Goal: Information Seeking & Learning: Learn about a topic

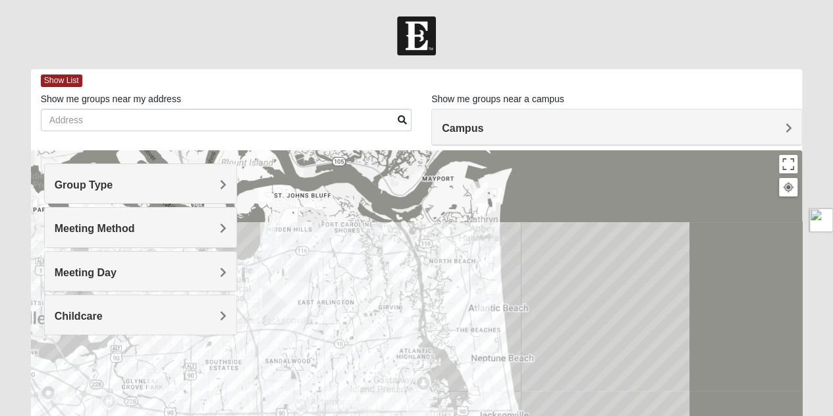
click at [113, 189] on span "Group Type" at bounding box center [84, 184] width 59 height 11
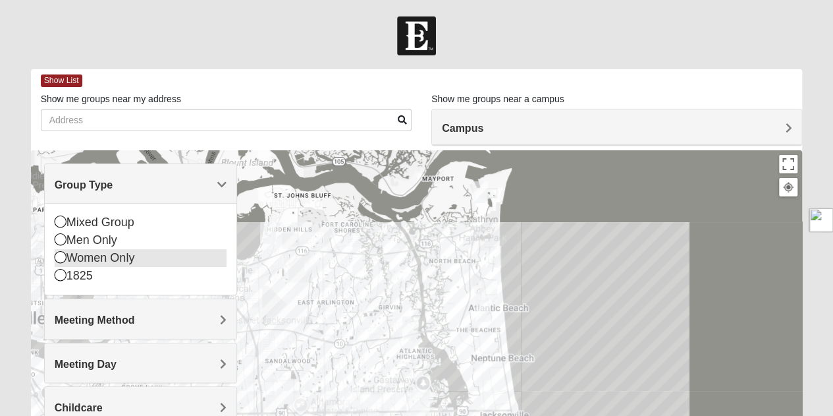
click at [60, 254] on icon at bounding box center [61, 257] width 12 height 12
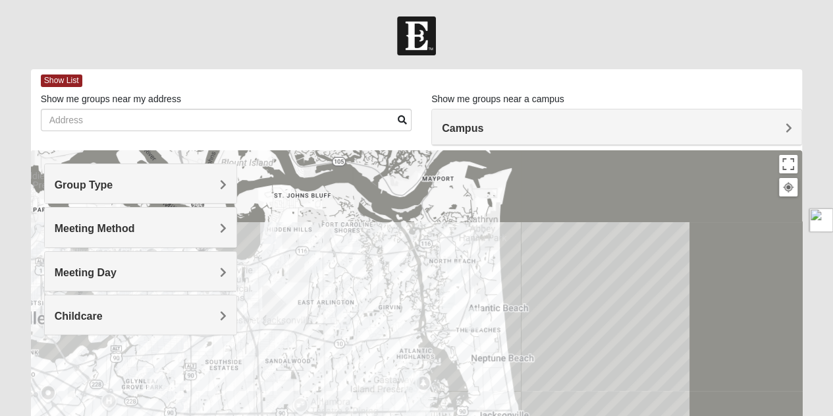
click at [120, 184] on h4 "Group Type" at bounding box center [141, 185] width 172 height 13
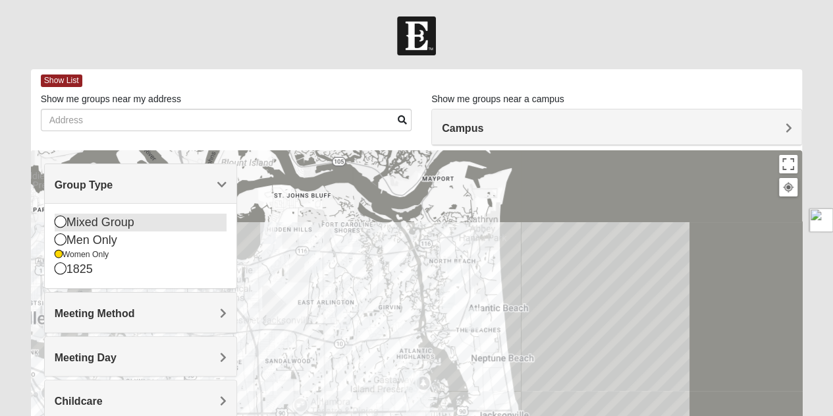
click at [59, 219] on icon at bounding box center [61, 221] width 12 height 12
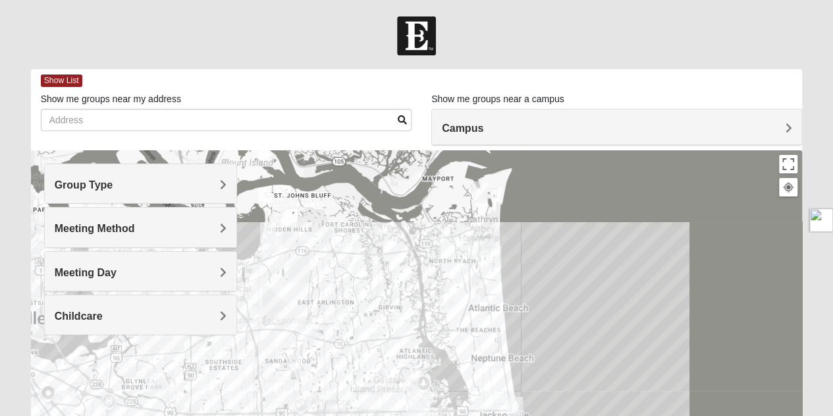
click at [166, 219] on div "Meeting Method" at bounding box center [141, 227] width 192 height 39
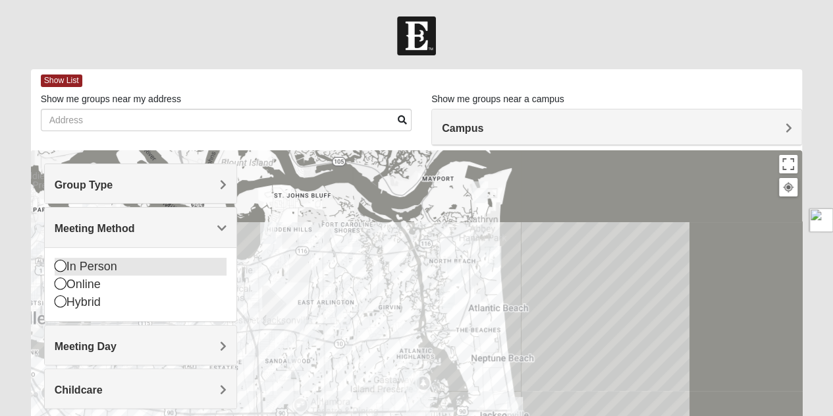
click at [59, 264] on icon at bounding box center [61, 266] width 12 height 12
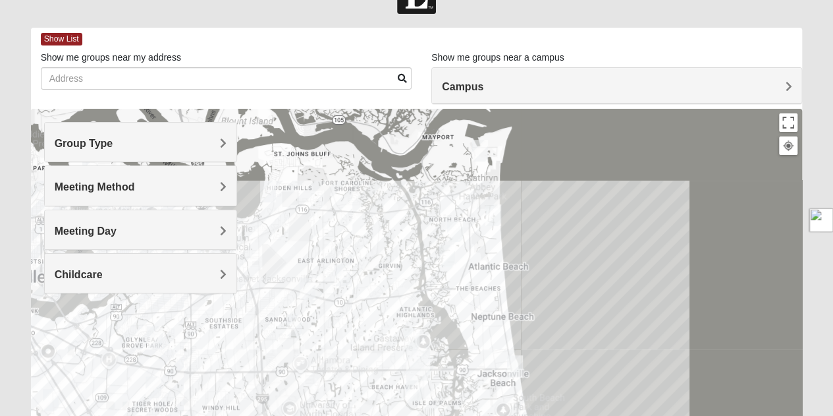
scroll to position [46, 0]
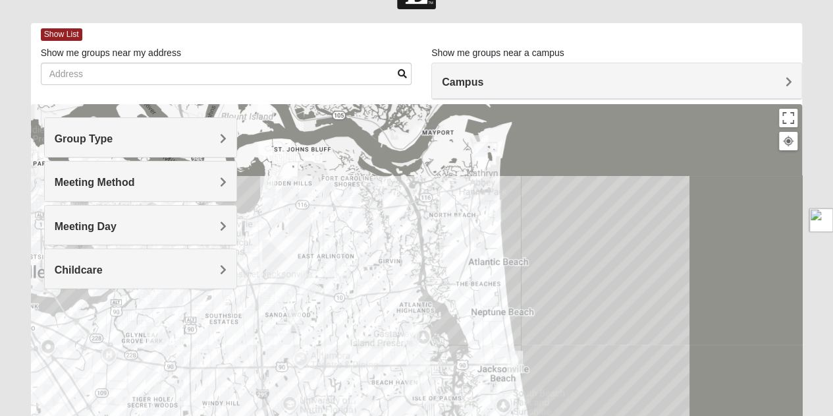
click at [146, 220] on h4 "Meeting Day" at bounding box center [141, 226] width 172 height 13
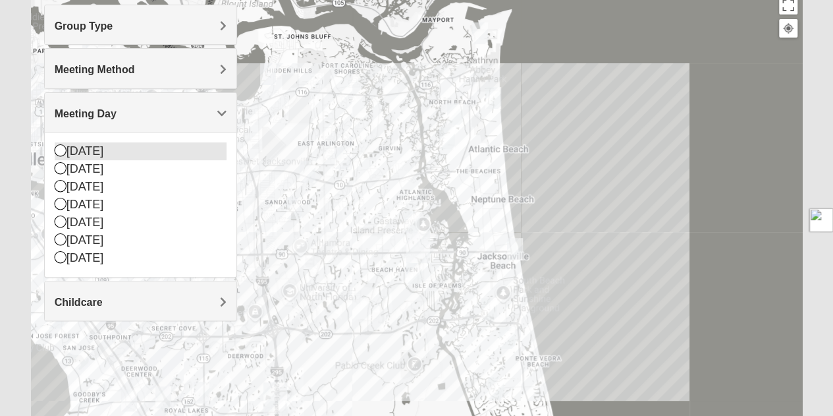
scroll to position [165, 0]
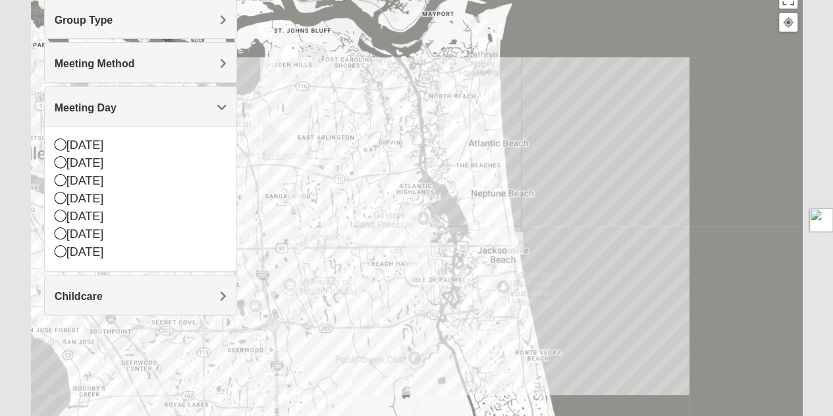
click at [87, 296] on span "Childcare" at bounding box center [79, 296] width 48 height 11
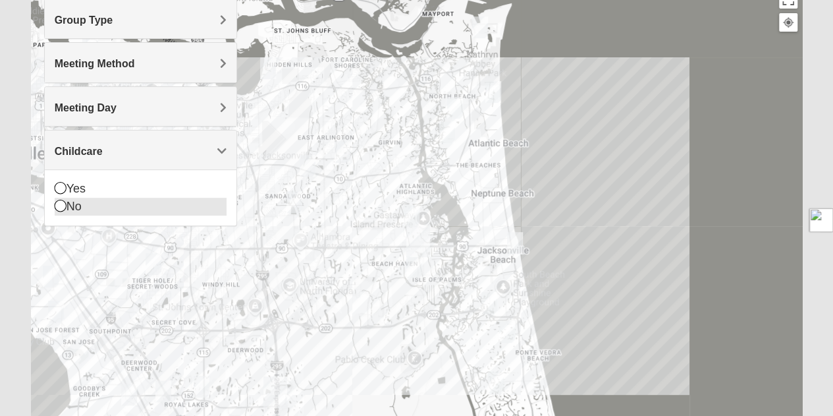
click at [57, 206] on icon at bounding box center [61, 206] width 12 height 12
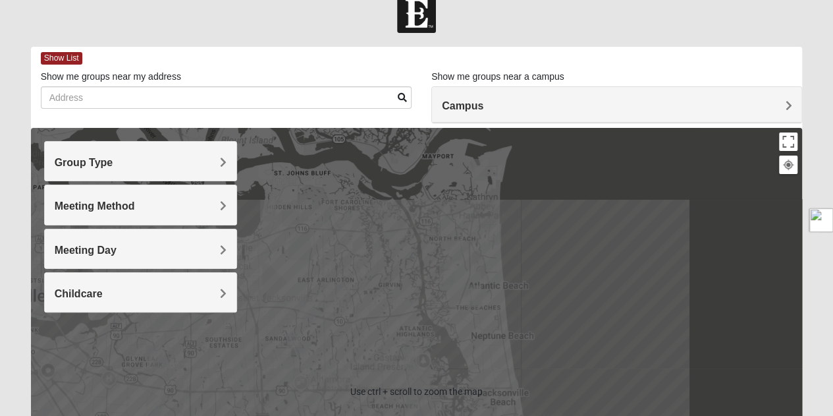
scroll to position [0, 0]
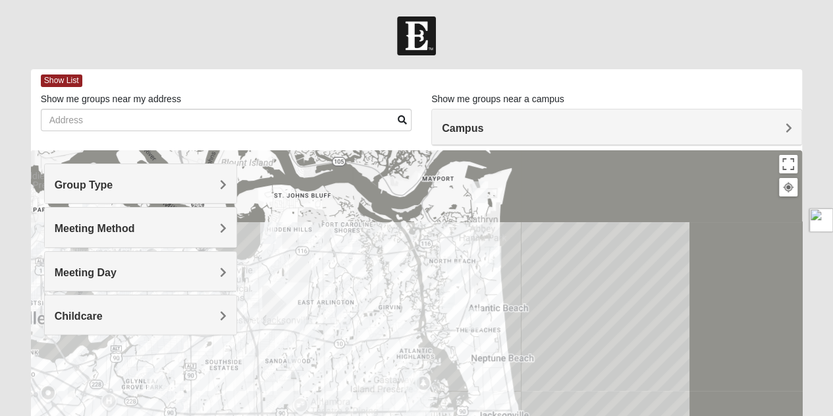
click at [401, 123] on span at bounding box center [402, 119] width 9 height 9
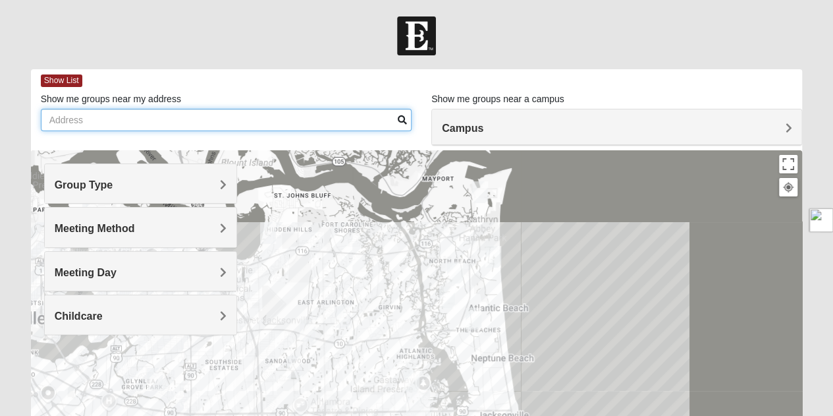
click at [300, 125] on input "Show me groups near my address" at bounding box center [226, 120] width 371 height 22
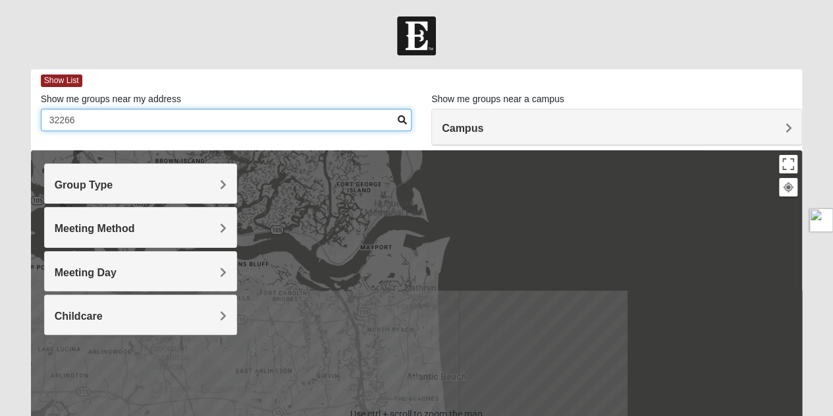
type input "32266"
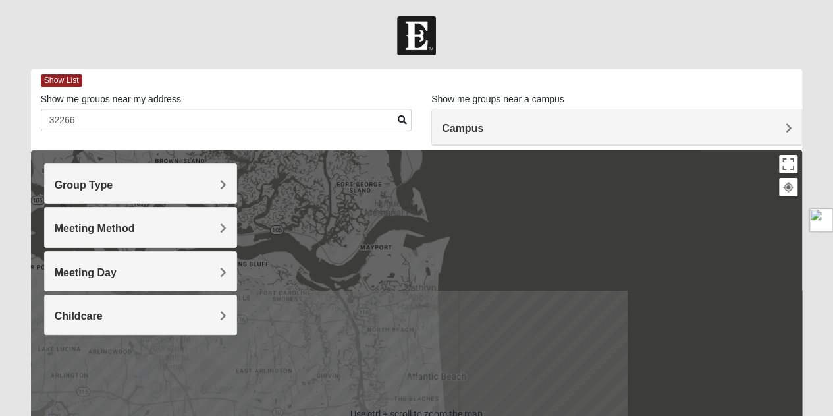
click at [507, 134] on h4 "Campus" at bounding box center [617, 128] width 350 height 13
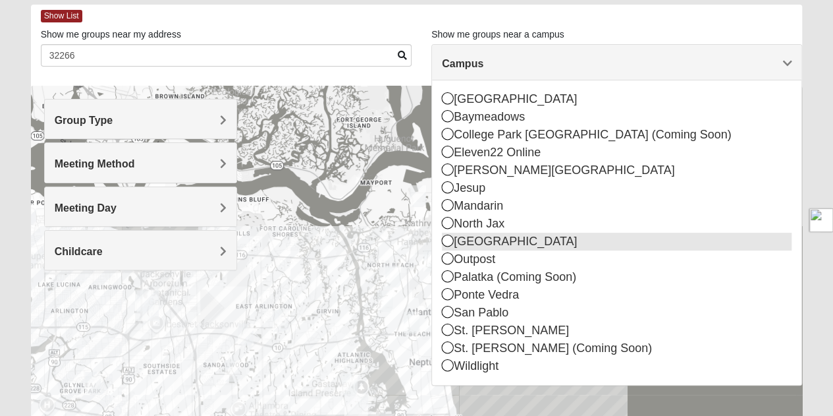
scroll to position [65, 0]
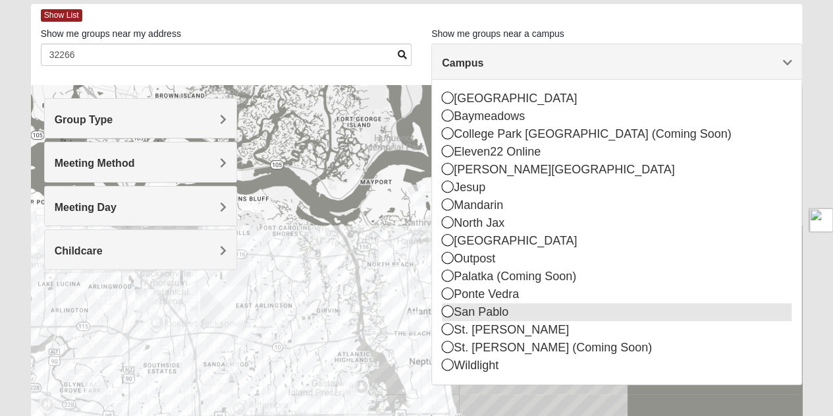
click at [446, 310] on icon at bounding box center [448, 311] width 12 height 12
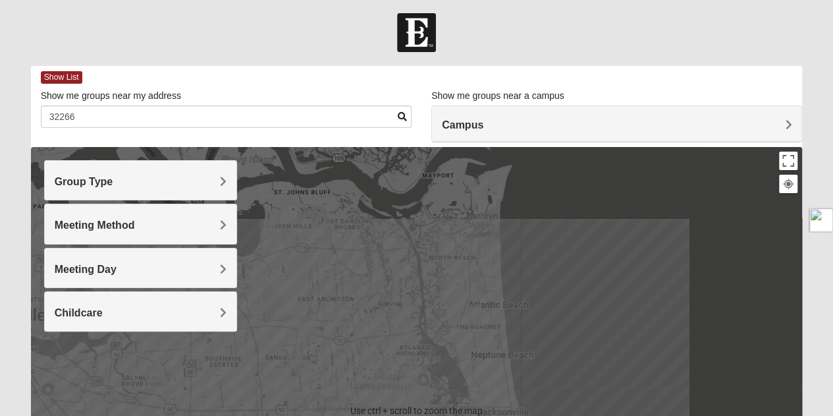
scroll to position [0, 0]
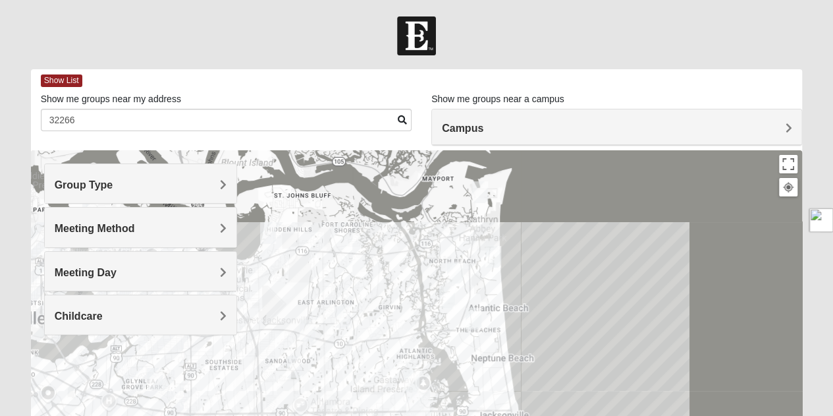
click at [478, 196] on img "Mixed Reed-Watkins 32266" at bounding box center [480, 192] width 16 height 22
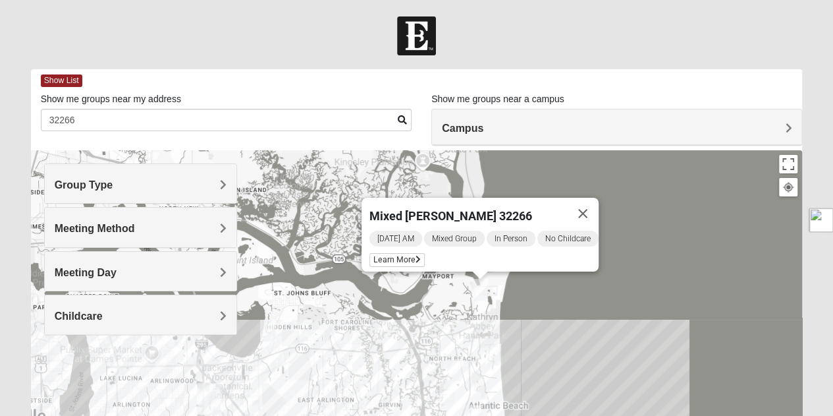
click at [494, 354] on img "Mixed Lammie 32233" at bounding box center [494, 354] width 16 height 22
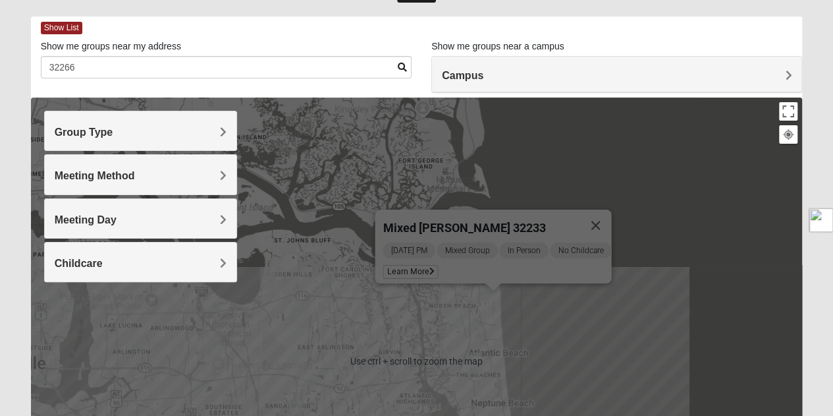
scroll to position [54, 0]
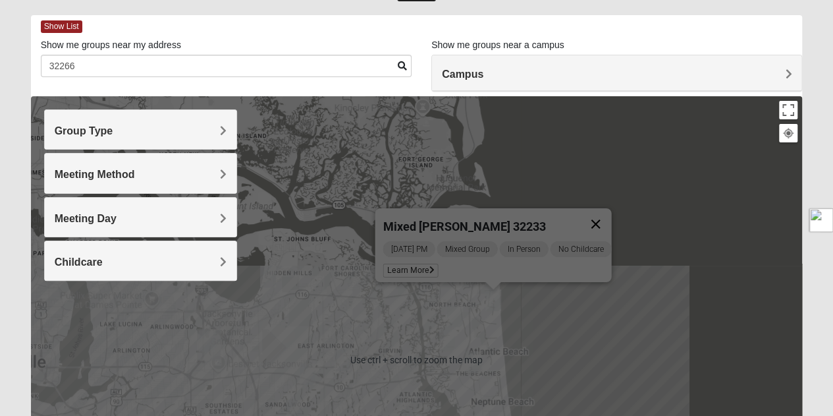
click at [605, 210] on button "Close" at bounding box center [596, 224] width 32 height 32
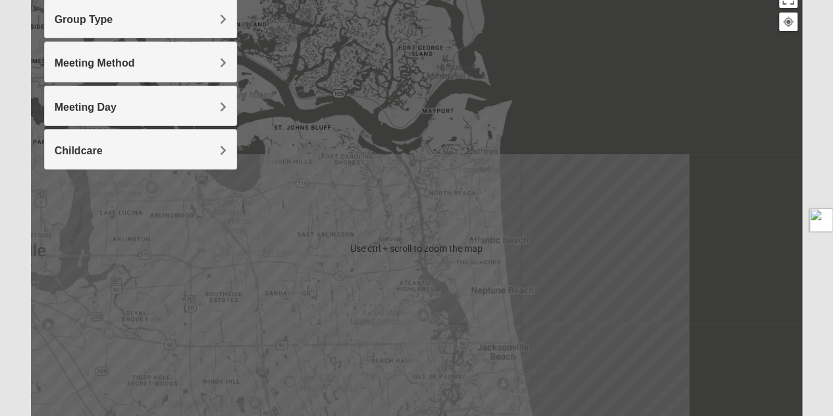
scroll to position [169, 0]
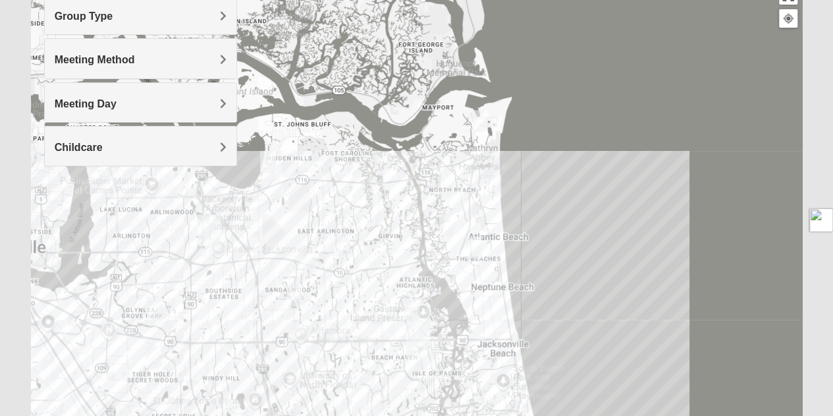
click at [456, 202] on img "Womens Ehler 32233" at bounding box center [455, 201] width 16 height 22
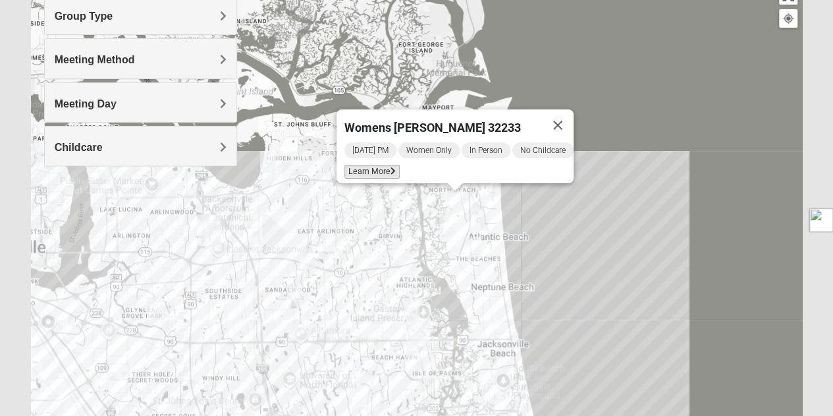
click at [356, 167] on span "Learn More" at bounding box center [372, 172] width 55 height 14
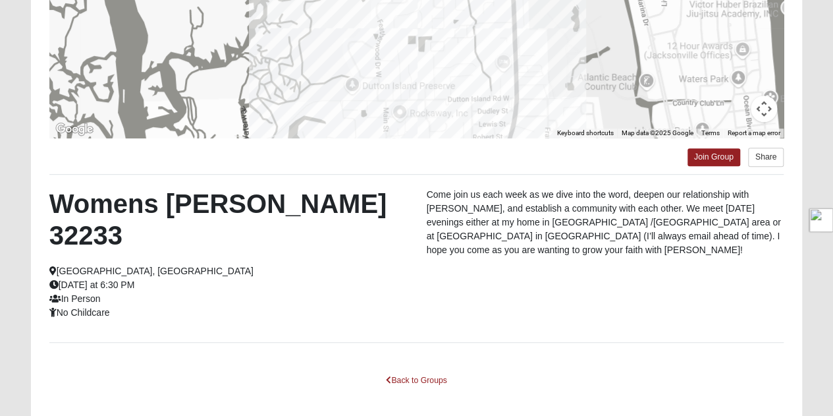
scroll to position [271, 0]
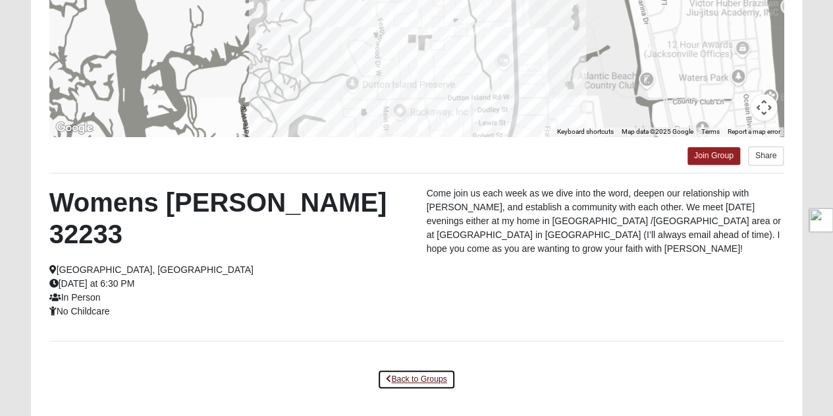
click at [402, 369] on link "Back to Groups" at bounding box center [417, 379] width 78 height 20
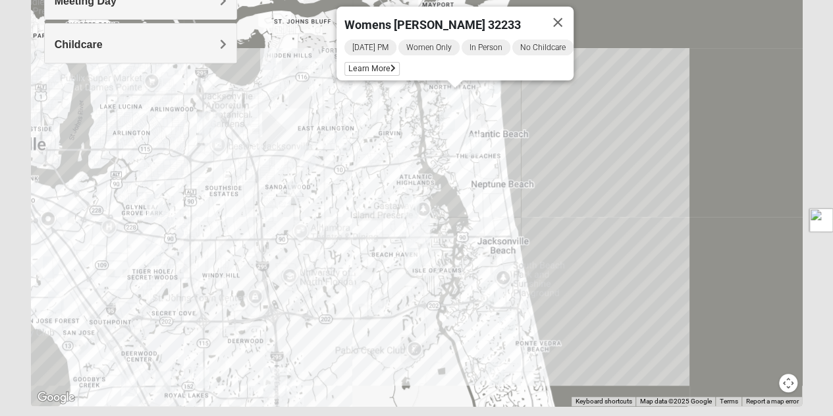
click at [479, 159] on div "Womens [PERSON_NAME] 32233 [DATE] PM Women Only In Person No Childcare Learn Mo…" at bounding box center [417, 142] width 772 height 527
click at [563, 14] on button "Close" at bounding box center [558, 23] width 32 height 32
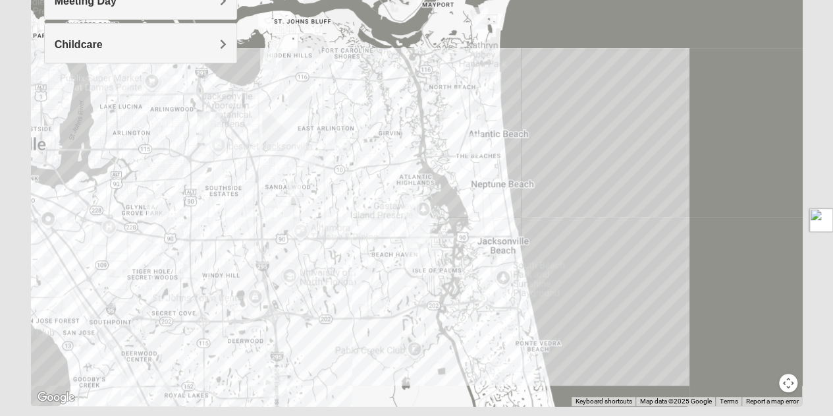
click at [493, 81] on img "Mixed Lammie 32233" at bounding box center [494, 83] width 16 height 22
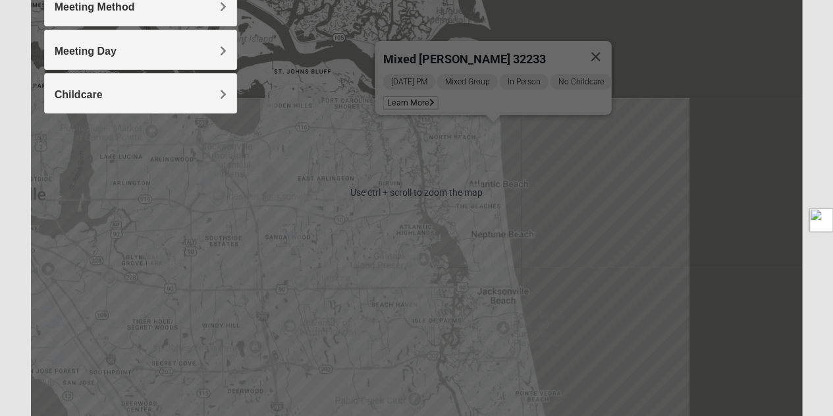
scroll to position [220, 0]
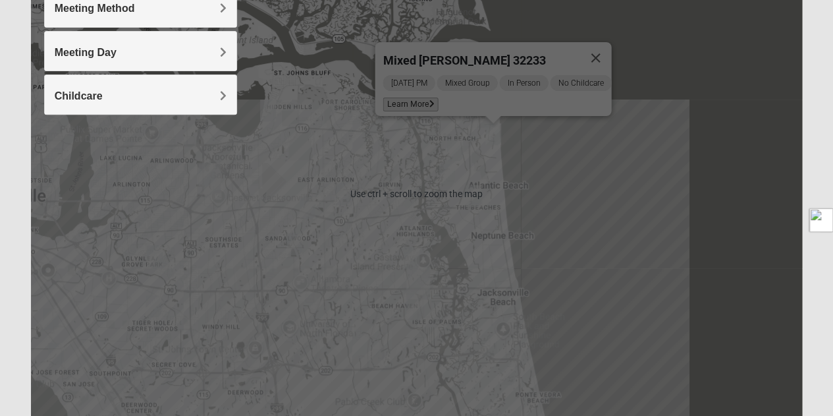
click at [400, 98] on span "Learn More" at bounding box center [410, 105] width 55 height 14
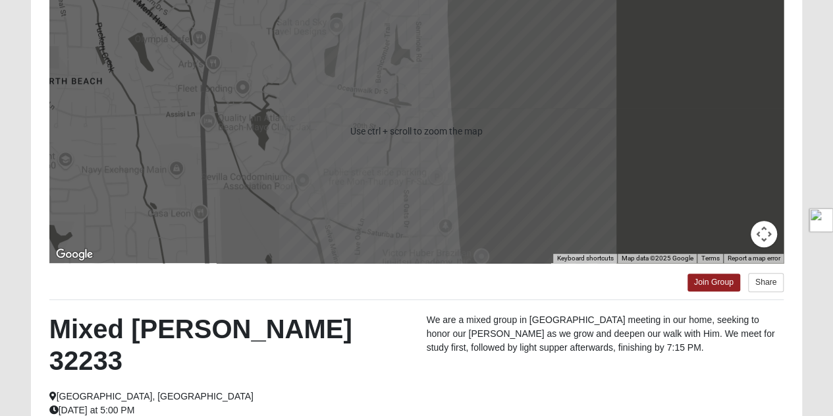
scroll to position [0, 0]
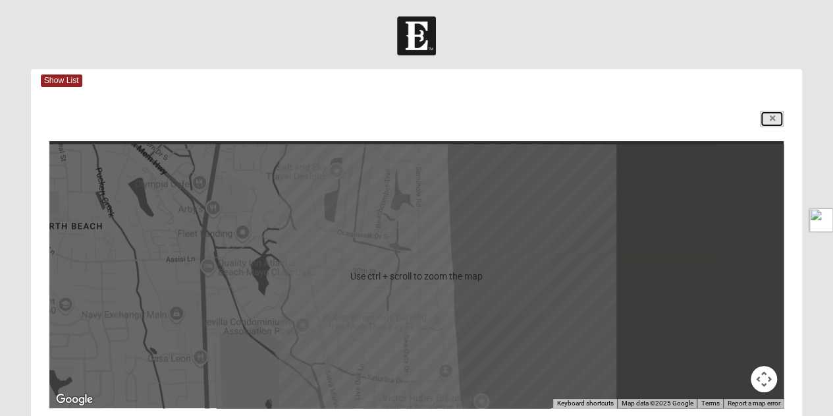
click at [773, 123] on link at bounding box center [772, 119] width 24 height 16
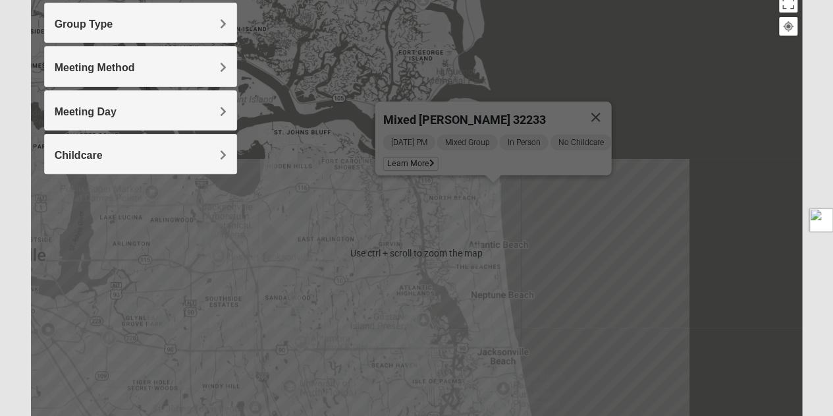
scroll to position [165, 0]
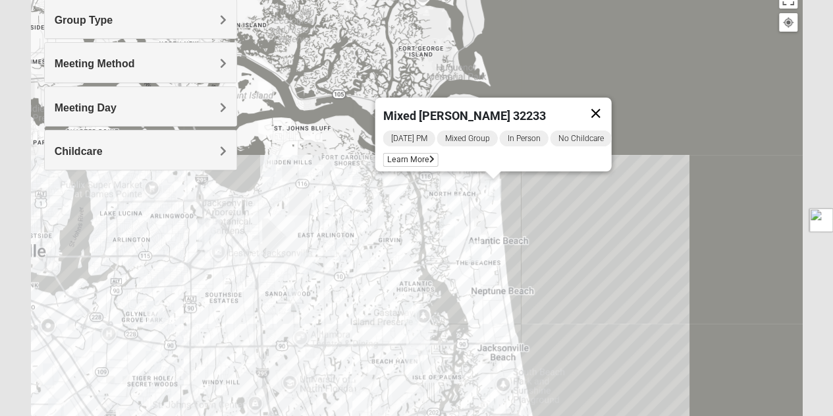
click at [602, 107] on button "Close" at bounding box center [596, 114] width 32 height 32
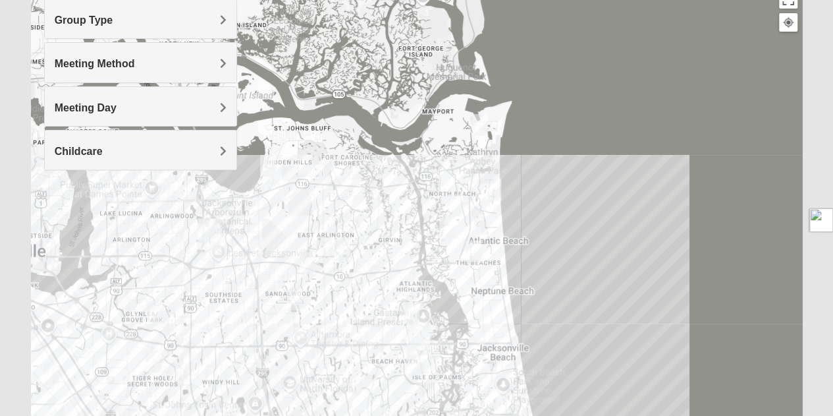
click at [602, 107] on div at bounding box center [417, 249] width 772 height 527
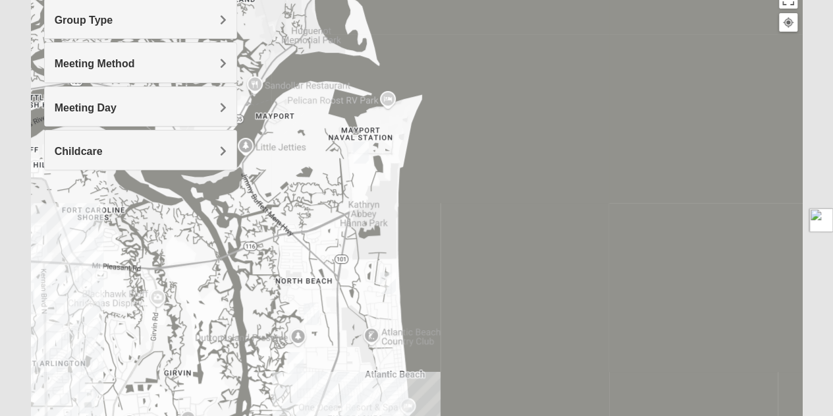
click at [296, 357] on img "Womens Simmons 32233" at bounding box center [296, 363] width 16 height 22
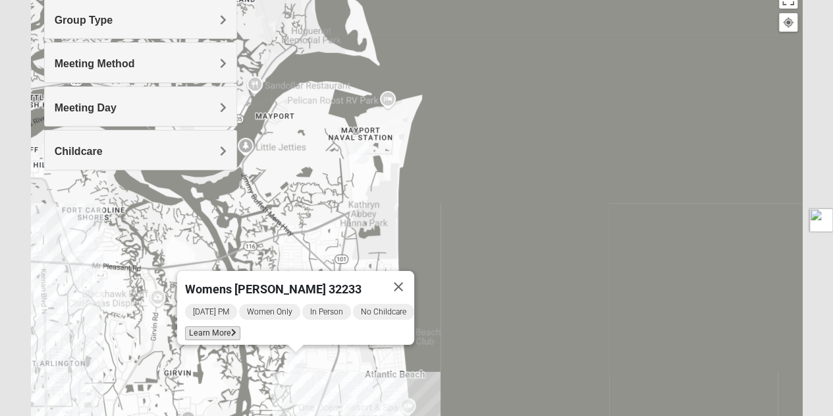
click at [210, 326] on span "Learn More" at bounding box center [212, 333] width 55 height 14
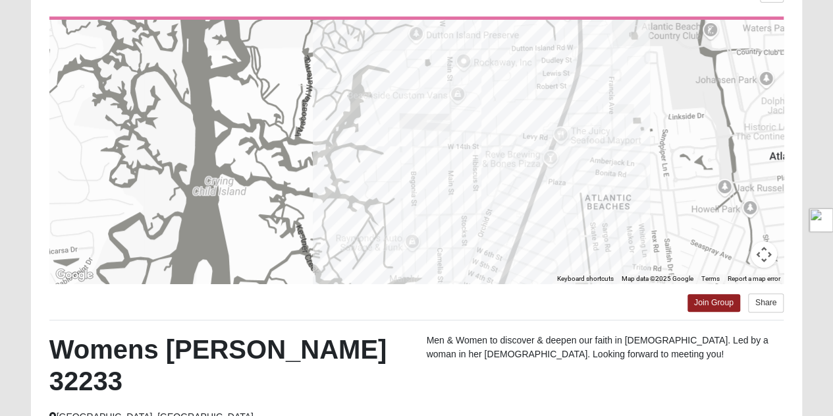
scroll to position [0, 0]
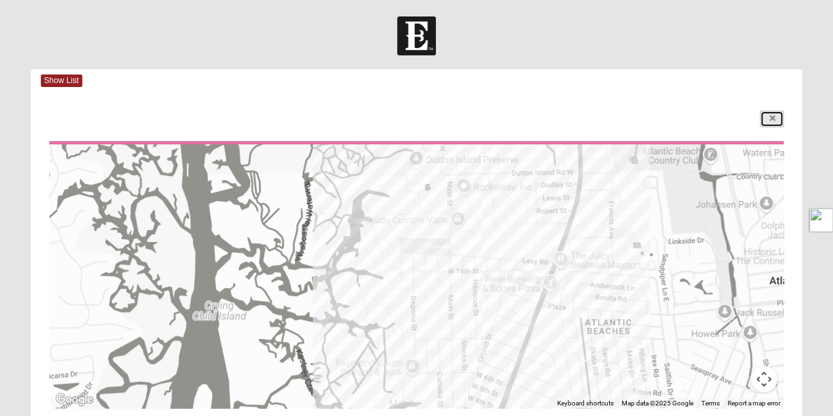
click at [774, 111] on link at bounding box center [772, 119] width 24 height 16
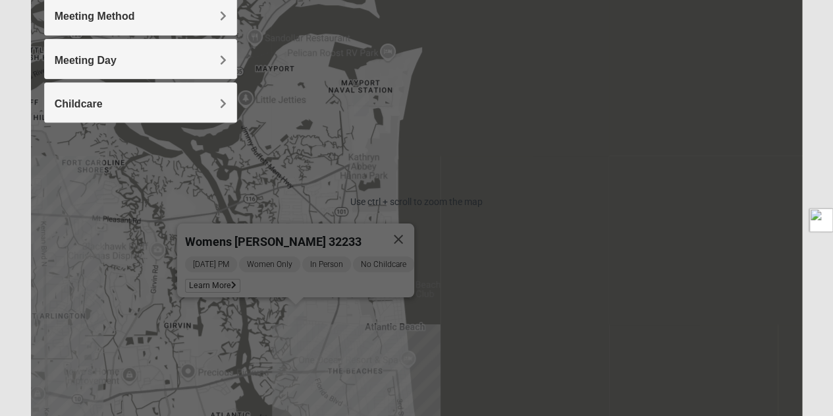
scroll to position [213, 0]
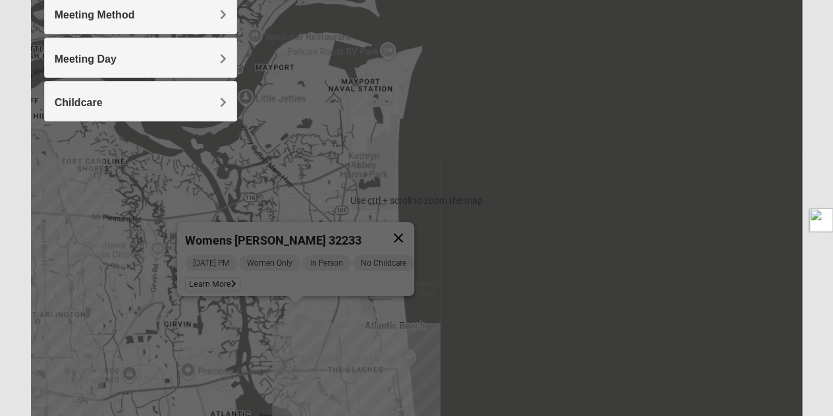
click at [405, 226] on button "Close" at bounding box center [399, 238] width 32 height 32
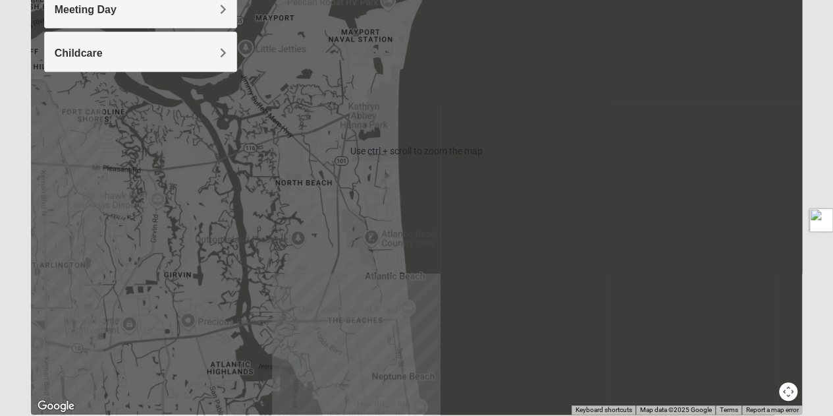
scroll to position [266, 0]
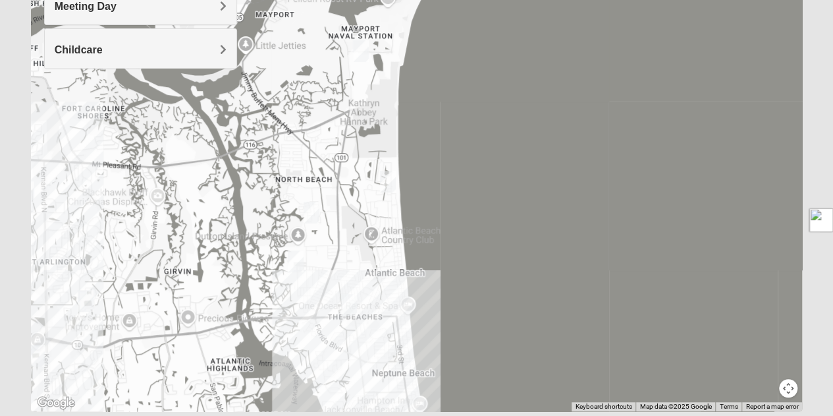
click at [348, 298] on img "Womens Foran 32233" at bounding box center [349, 305] width 16 height 22
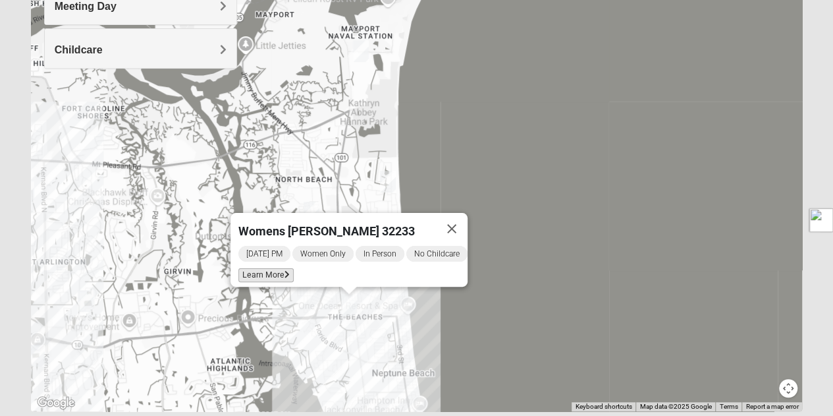
click at [240, 268] on span "Learn More" at bounding box center [266, 275] width 55 height 14
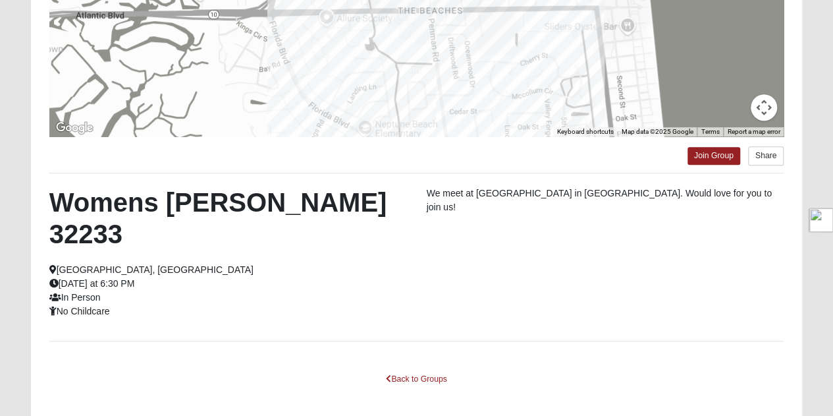
scroll to position [290, 0]
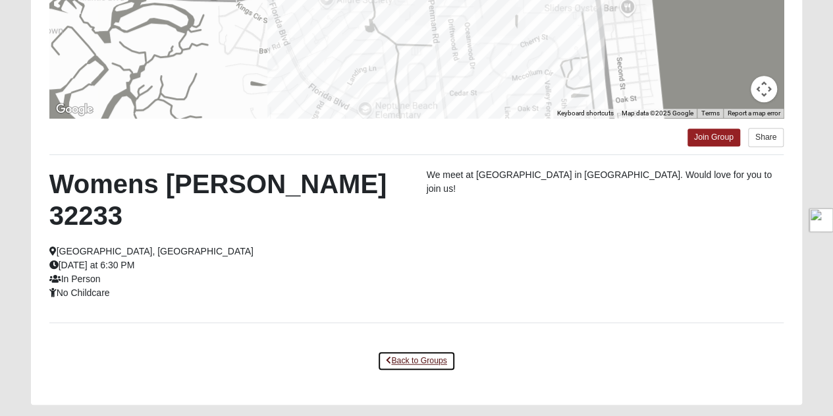
click at [415, 351] on link "Back to Groups" at bounding box center [417, 361] width 78 height 20
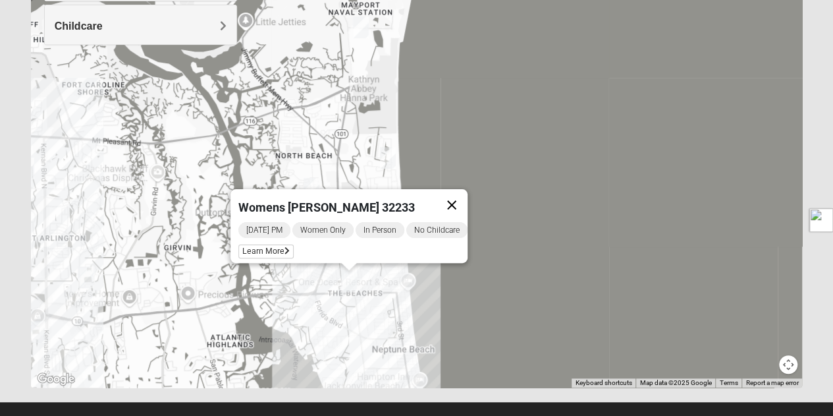
click at [464, 196] on button "Close" at bounding box center [452, 205] width 32 height 32
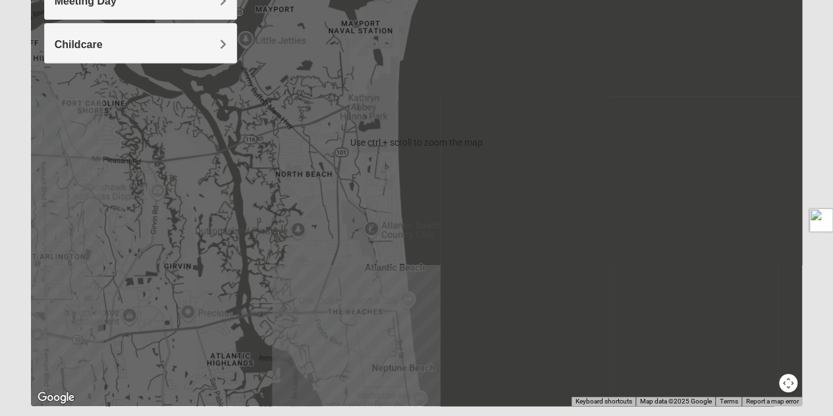
scroll to position [169, 0]
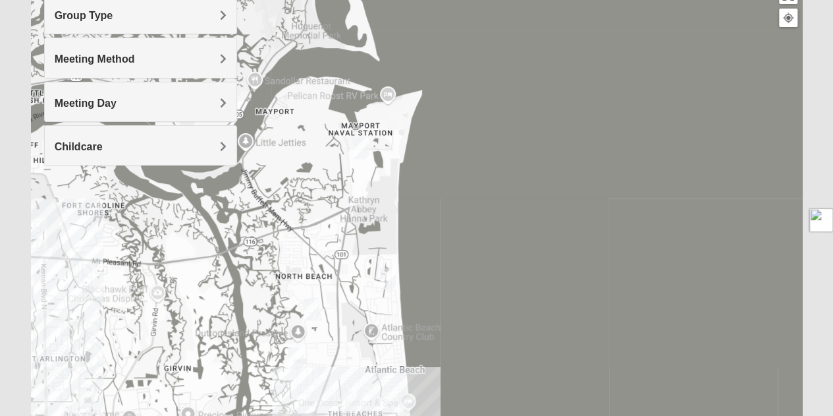
click at [358, 148] on img "Mixed Reed-Watkins 32266" at bounding box center [361, 148] width 16 height 22
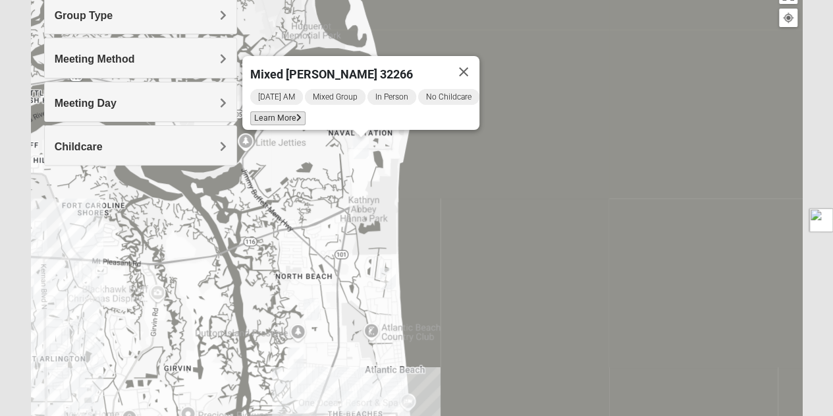
click at [266, 111] on span "Learn More" at bounding box center [277, 118] width 55 height 14
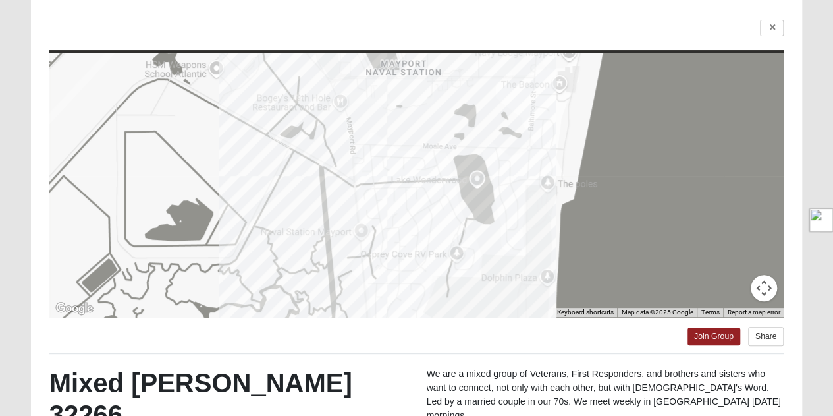
scroll to position [0, 0]
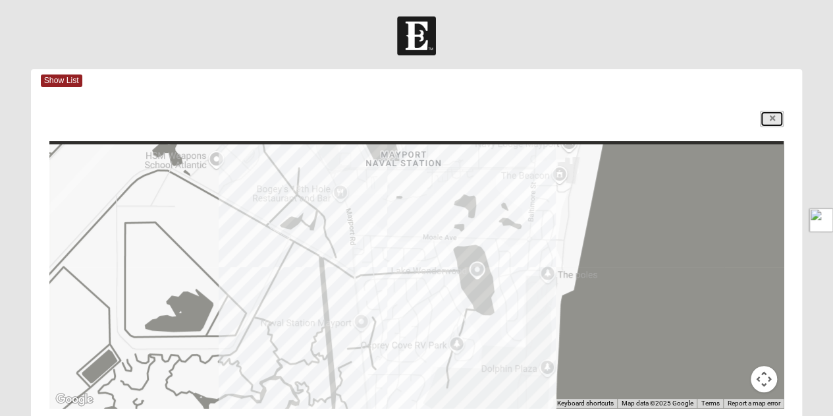
click at [780, 114] on link at bounding box center [772, 119] width 24 height 16
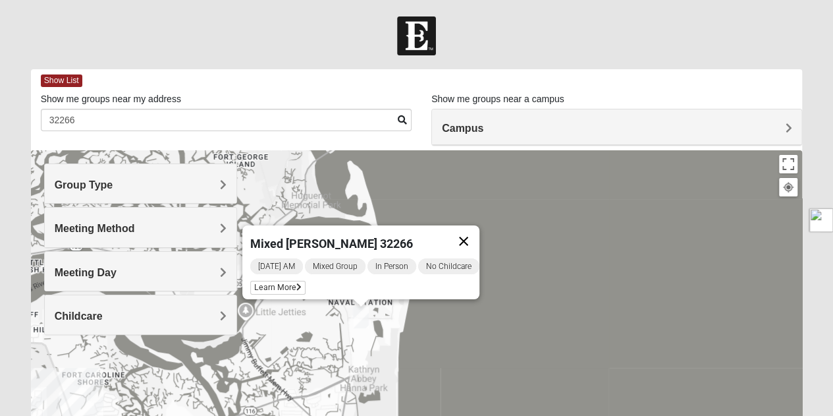
click at [470, 231] on button "Close" at bounding box center [464, 241] width 32 height 32
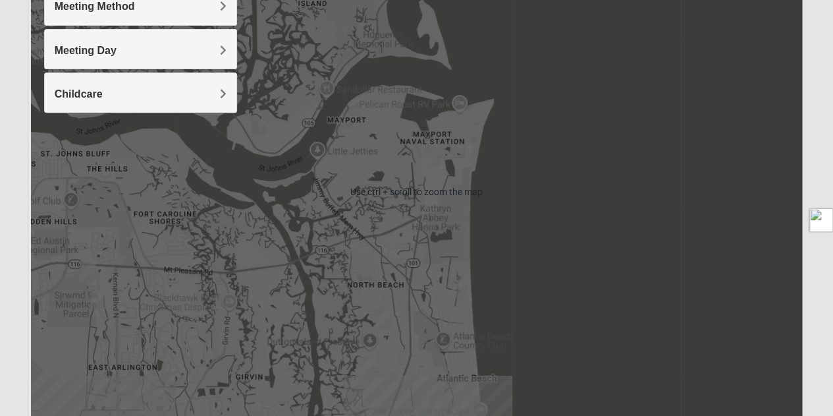
scroll to position [224, 0]
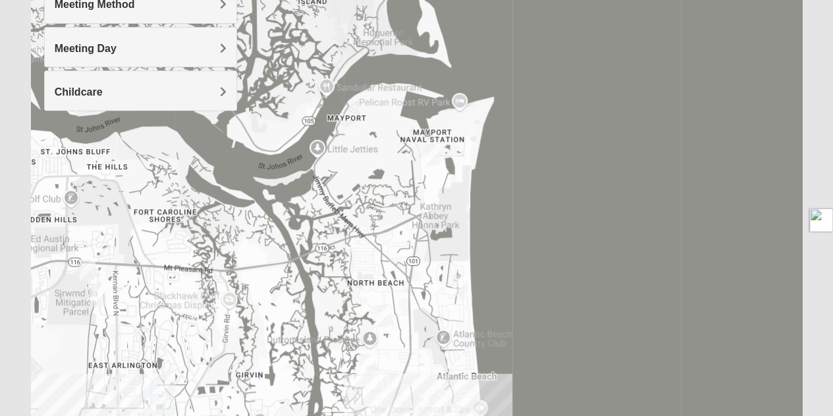
click at [461, 284] on img "Mixed Lammie 32233" at bounding box center [460, 285] width 16 height 22
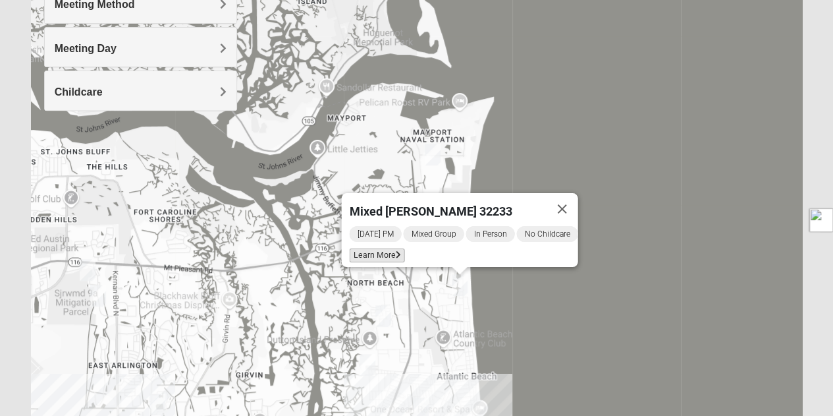
click at [376, 251] on span "Learn More" at bounding box center [376, 255] width 55 height 14
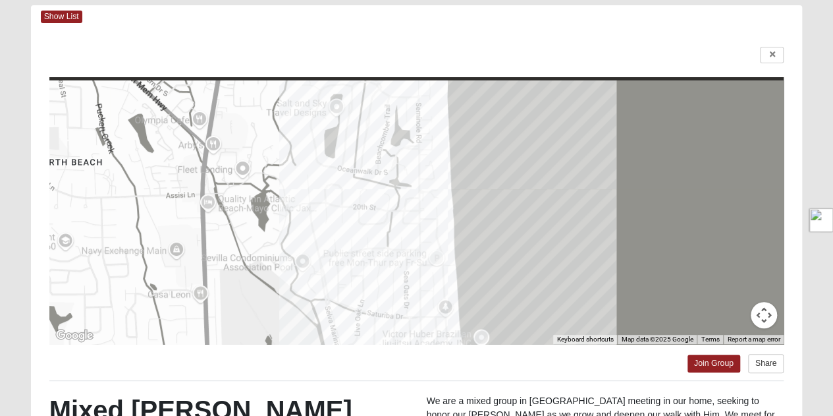
scroll to position [60, 0]
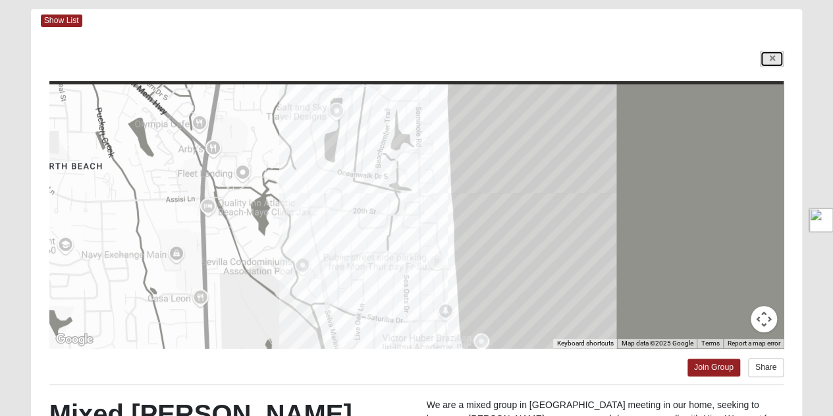
click at [779, 57] on link at bounding box center [772, 59] width 24 height 16
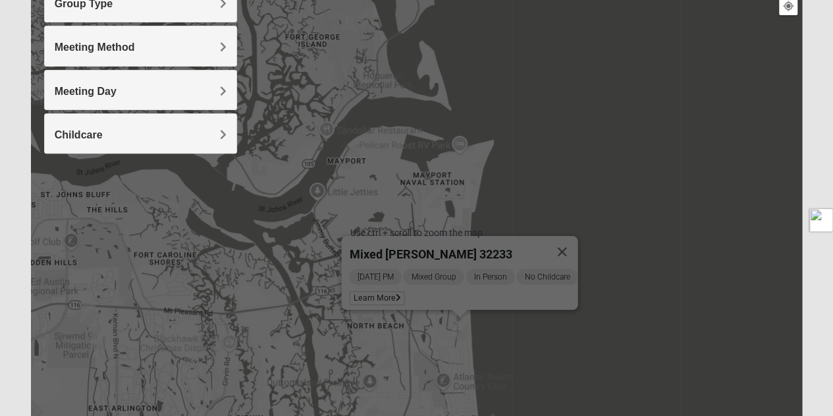
scroll to position [184, 0]
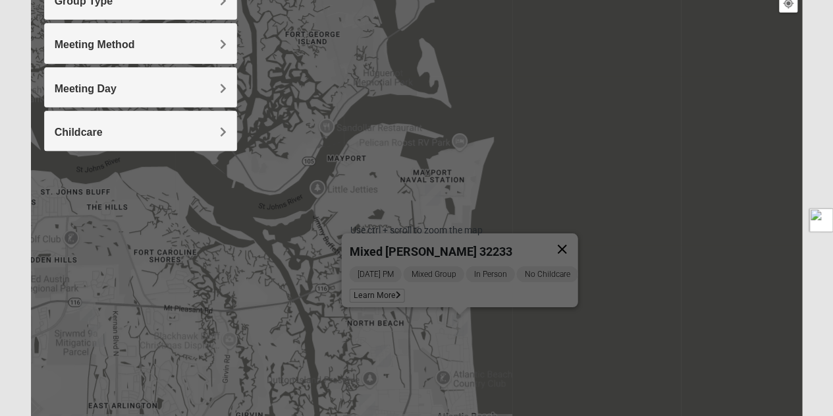
click at [571, 239] on button "Close" at bounding box center [562, 249] width 32 height 32
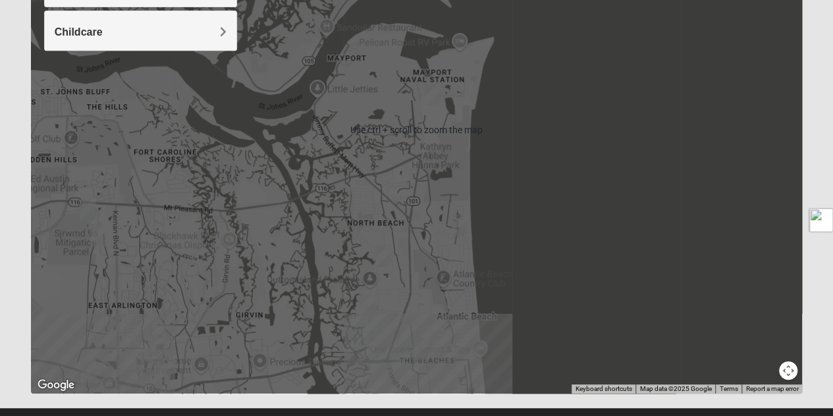
scroll to position [303, 0]
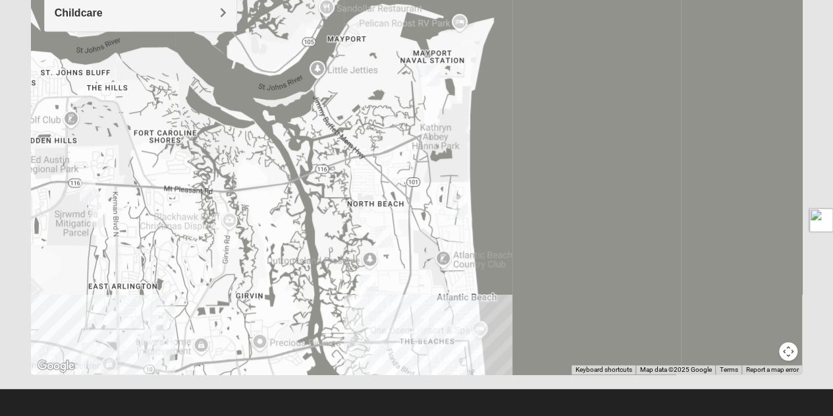
click at [370, 285] on img "Womens Simmons 32233" at bounding box center [368, 286] width 16 height 22
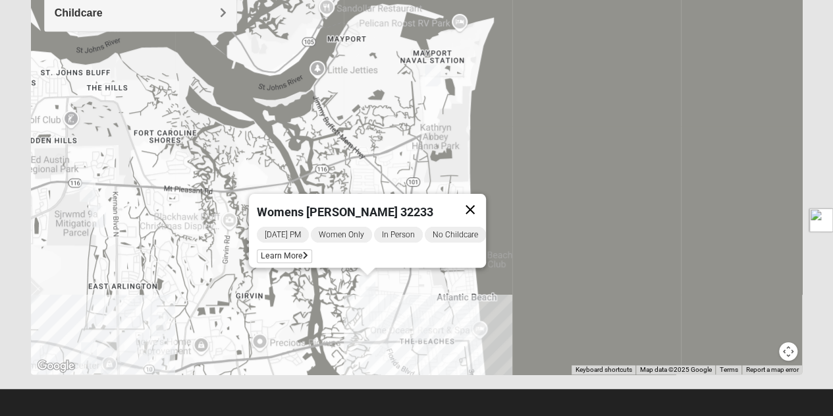
click at [477, 200] on button "Close" at bounding box center [471, 210] width 32 height 32
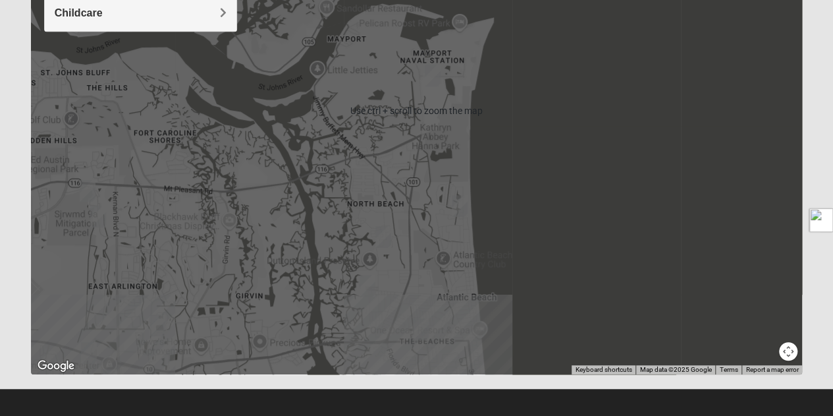
scroll to position [310, 0]
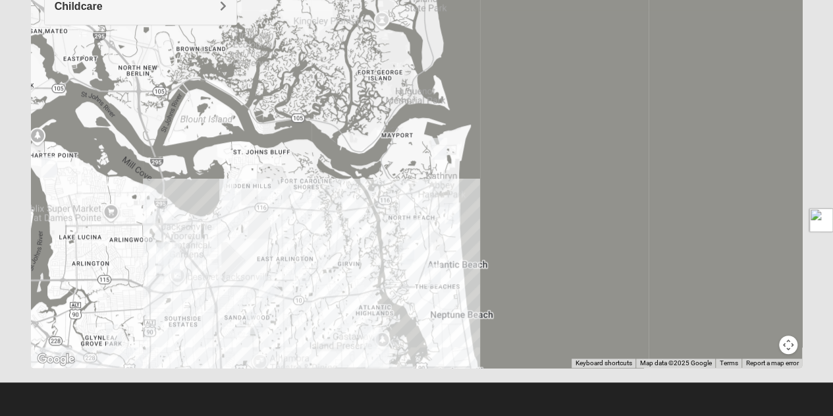
click at [368, 331] on img "Womens Kardon 32224" at bounding box center [371, 337] width 16 height 22
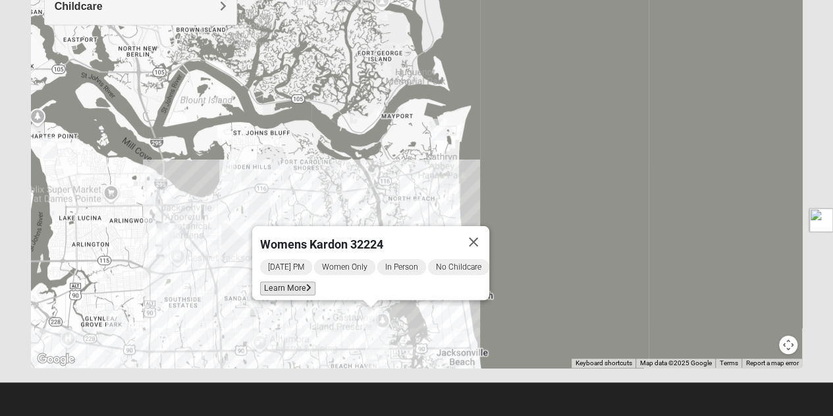
click at [286, 282] on span "Learn More" at bounding box center [287, 288] width 55 height 14
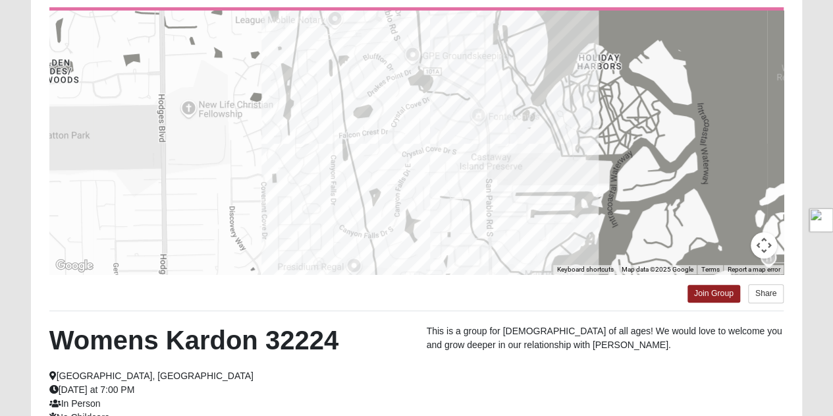
scroll to position [133, 0]
